Goal: Information Seeking & Learning: Learn about a topic

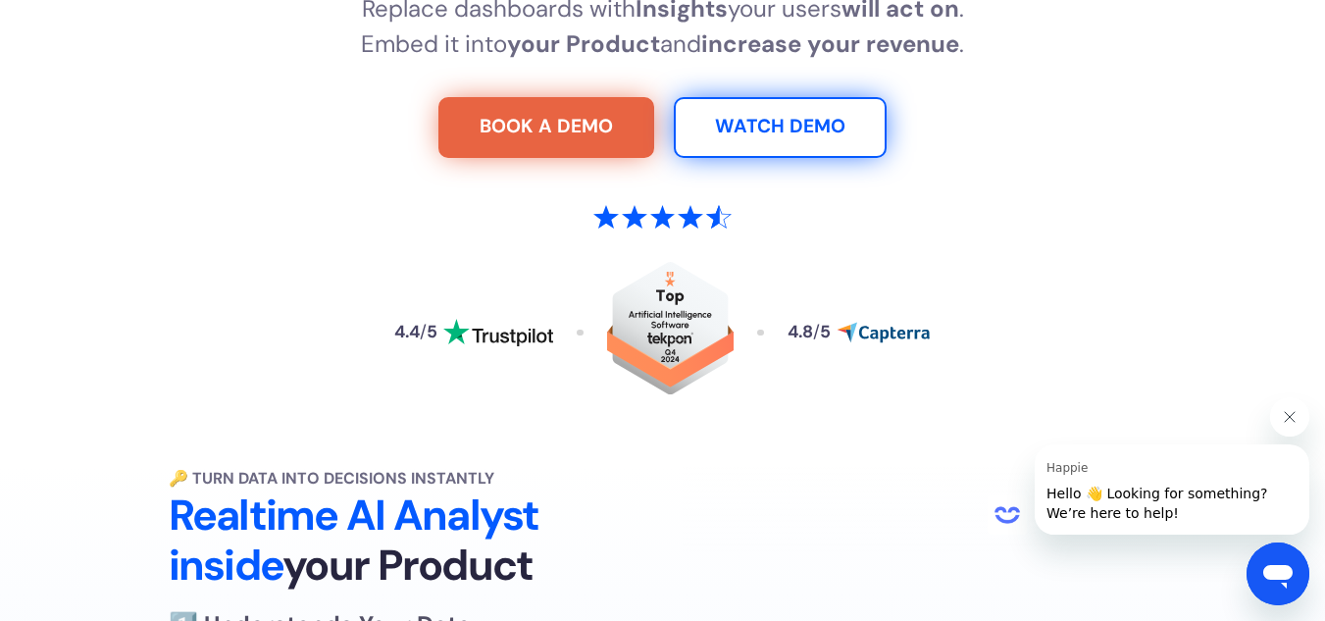
click at [19, 278] on section "Turn your Software into an AI Analyst Replace dashboards with Insights your use…" at bounding box center [662, 117] width 1325 height 667
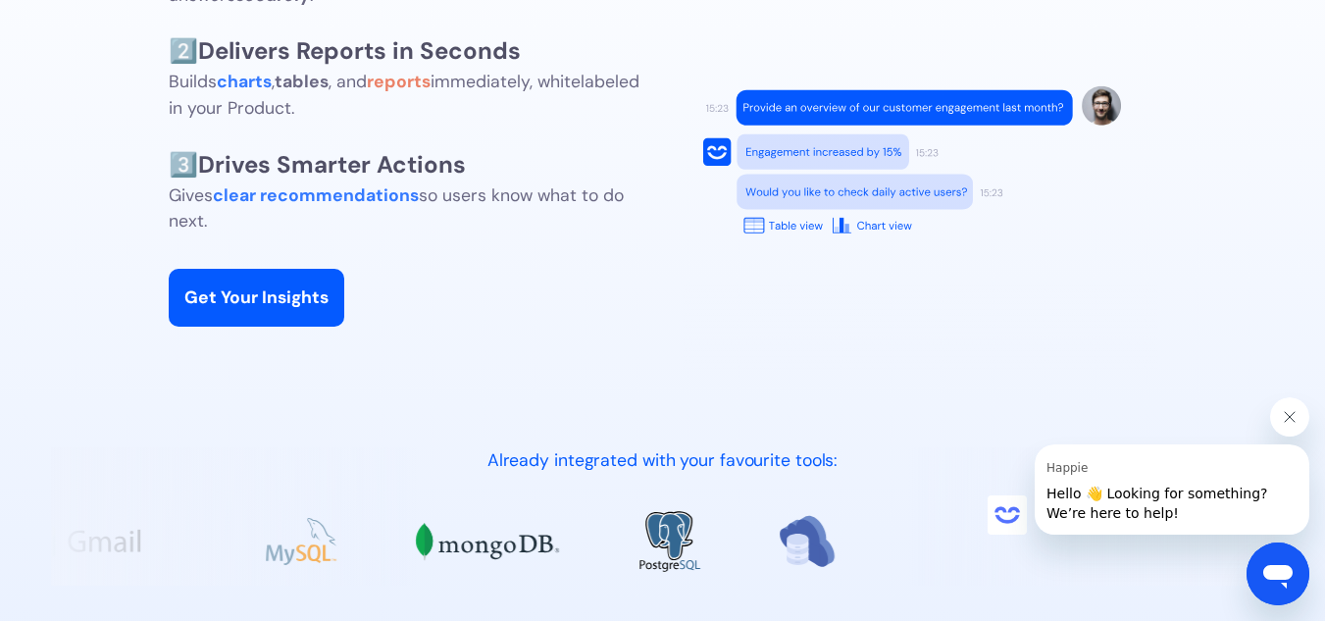
click at [22, 300] on section "🔑 Turn Data into Decisions Instantly Realtime AI Analyst inside your Product 1️…" at bounding box center [662, 569] width 1325 height 1578
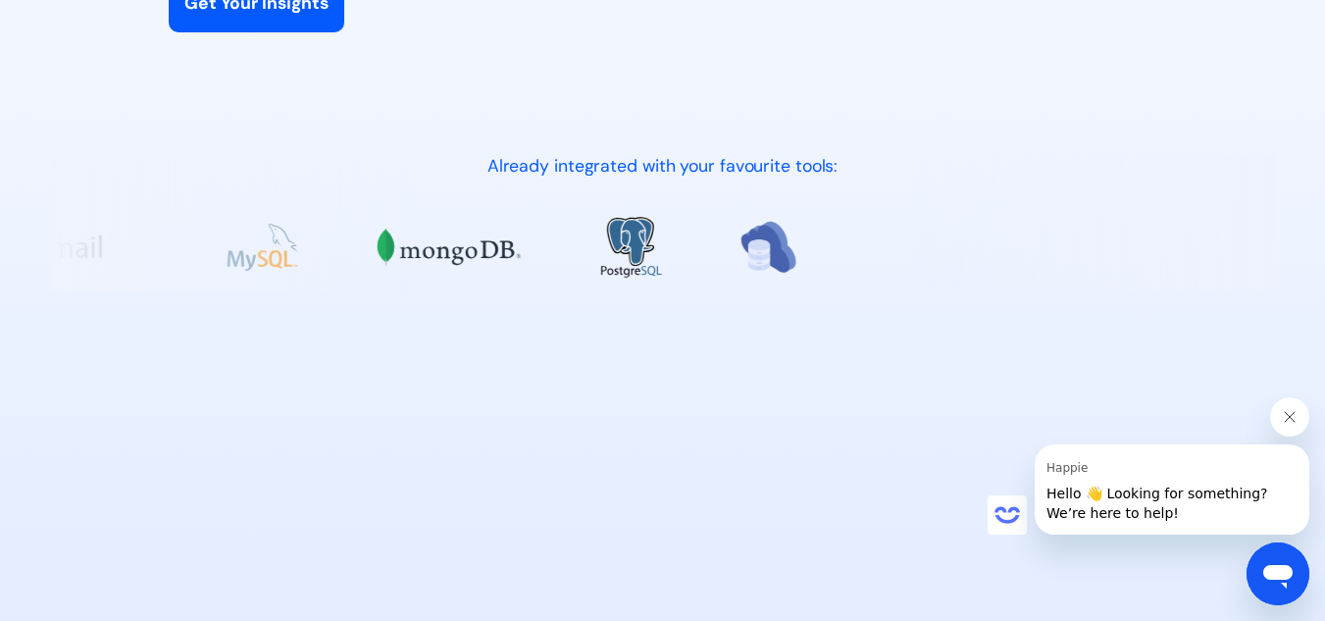
click at [22, 300] on section "🔑 Turn Data into Decisions Instantly Realtime AI Analyst inside your Product 1️…" at bounding box center [662, 275] width 1325 height 1578
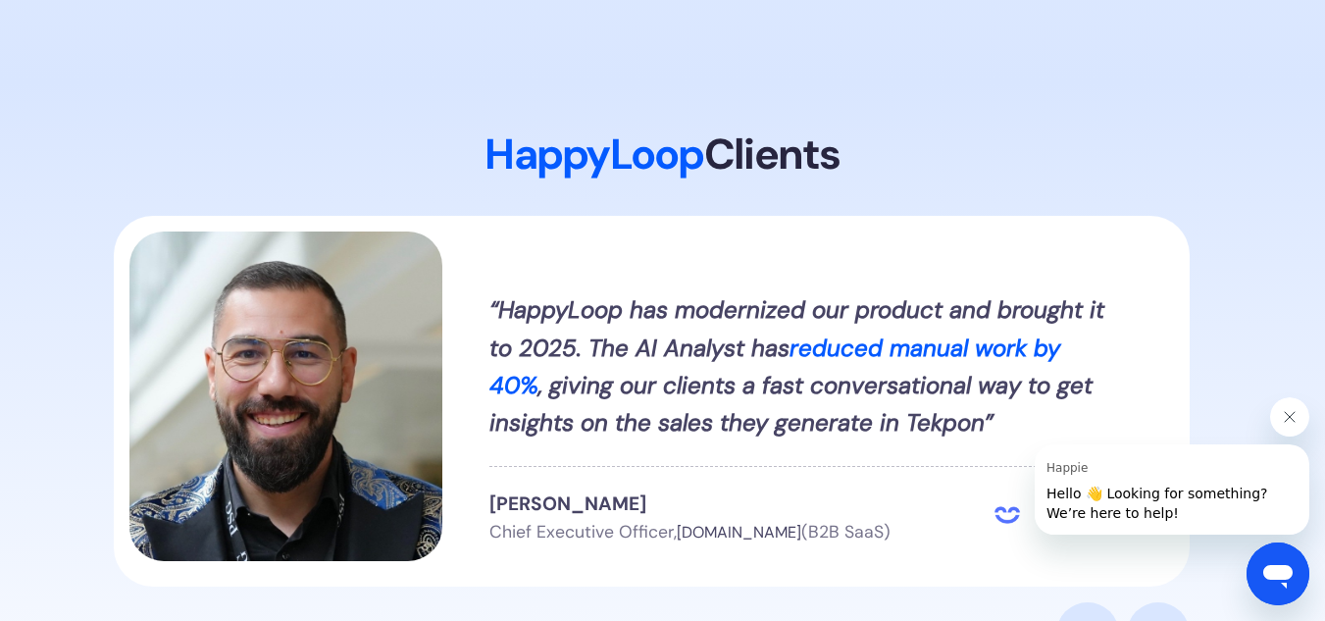
click at [23, 301] on section "HappyLoop Clients “HappyLoop has modernized our product and brought it to 2025.…" at bounding box center [662, 464] width 1325 height 765
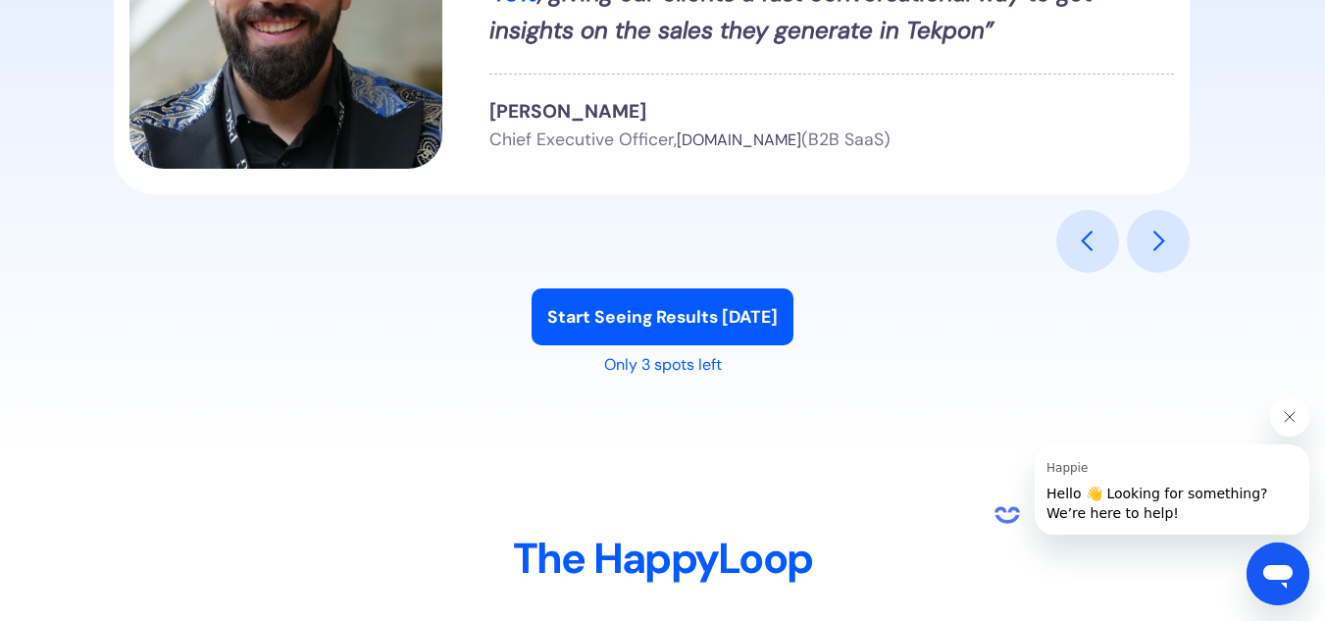
click at [23, 301] on section "HappyLoop Clients “HappyLoop has modernized our product and brought it to 2025.…" at bounding box center [662, 72] width 1325 height 765
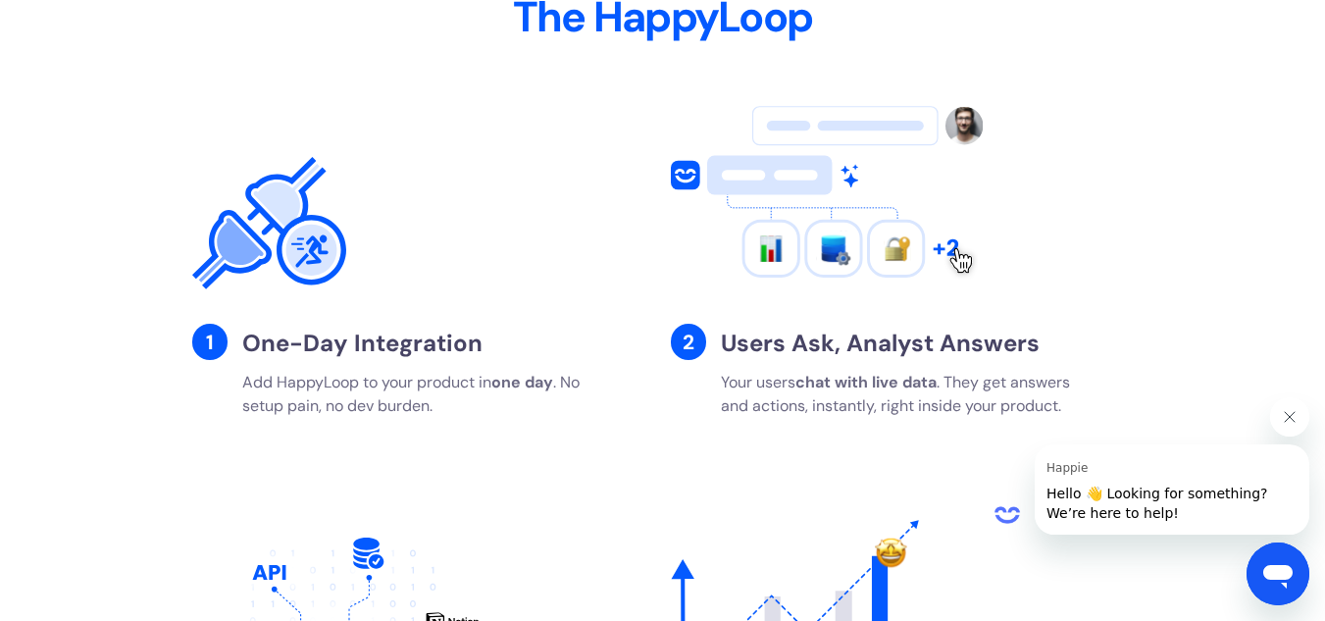
scroll to position [3433, 0]
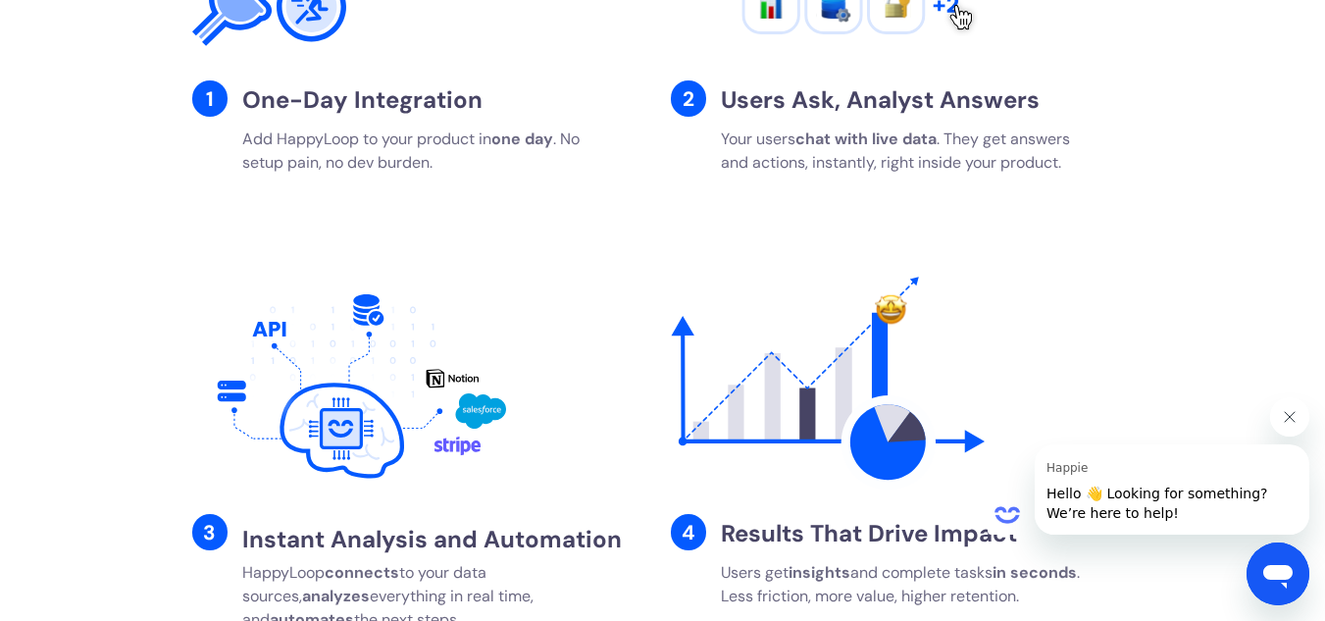
click at [23, 301] on section "The HappyLoop 1 One-Day Integration Add HappyLoop to your product [DATE] . No s…" at bounding box center [662, 256] width 1325 height 1014
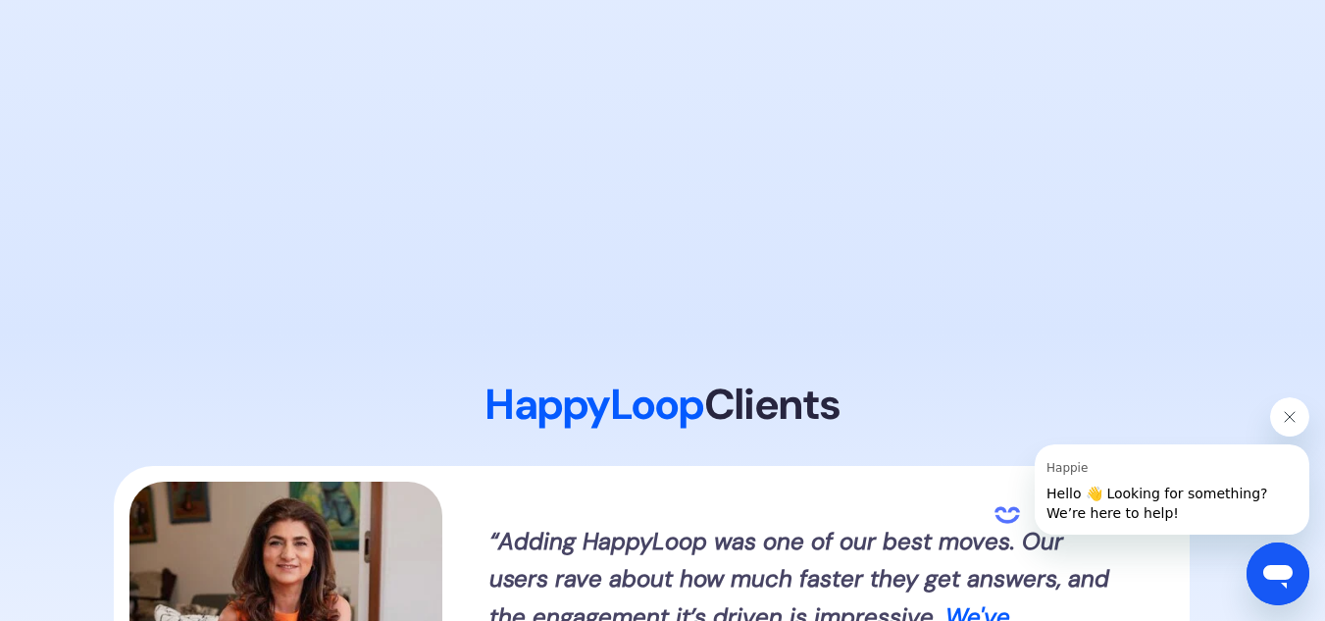
scroll to position [0, 0]
